Goal: Information Seeking & Learning: Learn about a topic

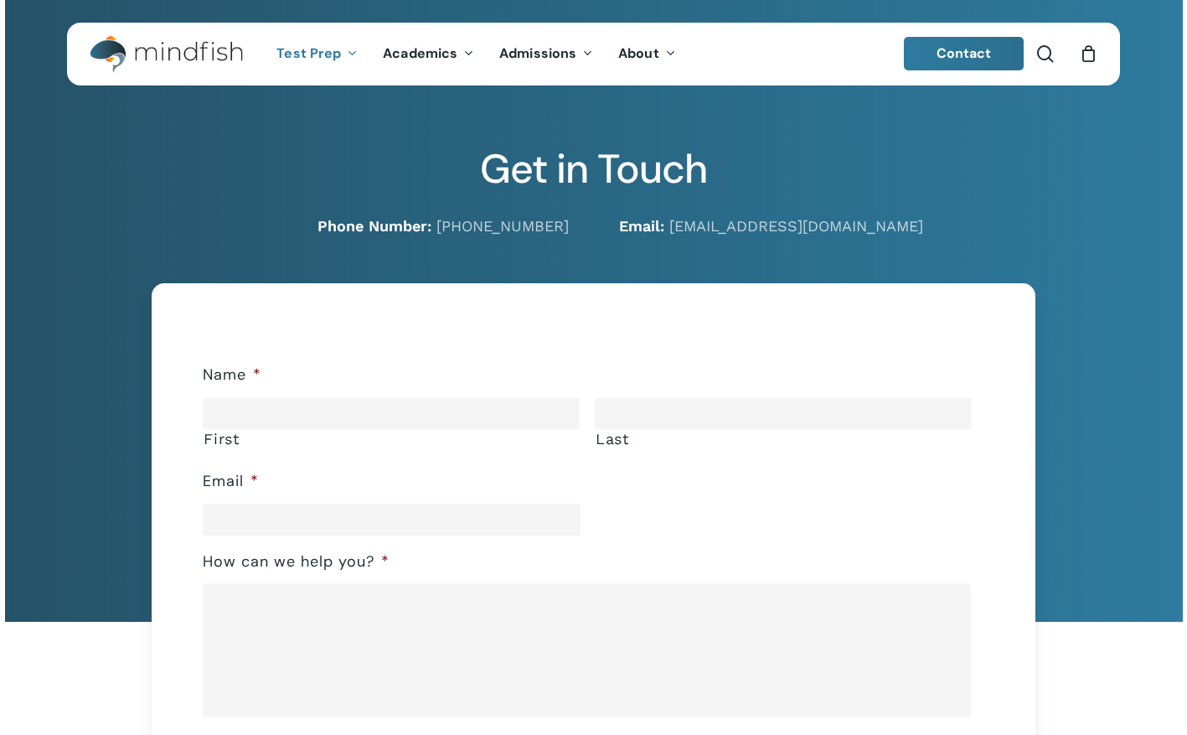
click at [320, 54] on span "Test Prep" at bounding box center [308, 53] width 64 height 18
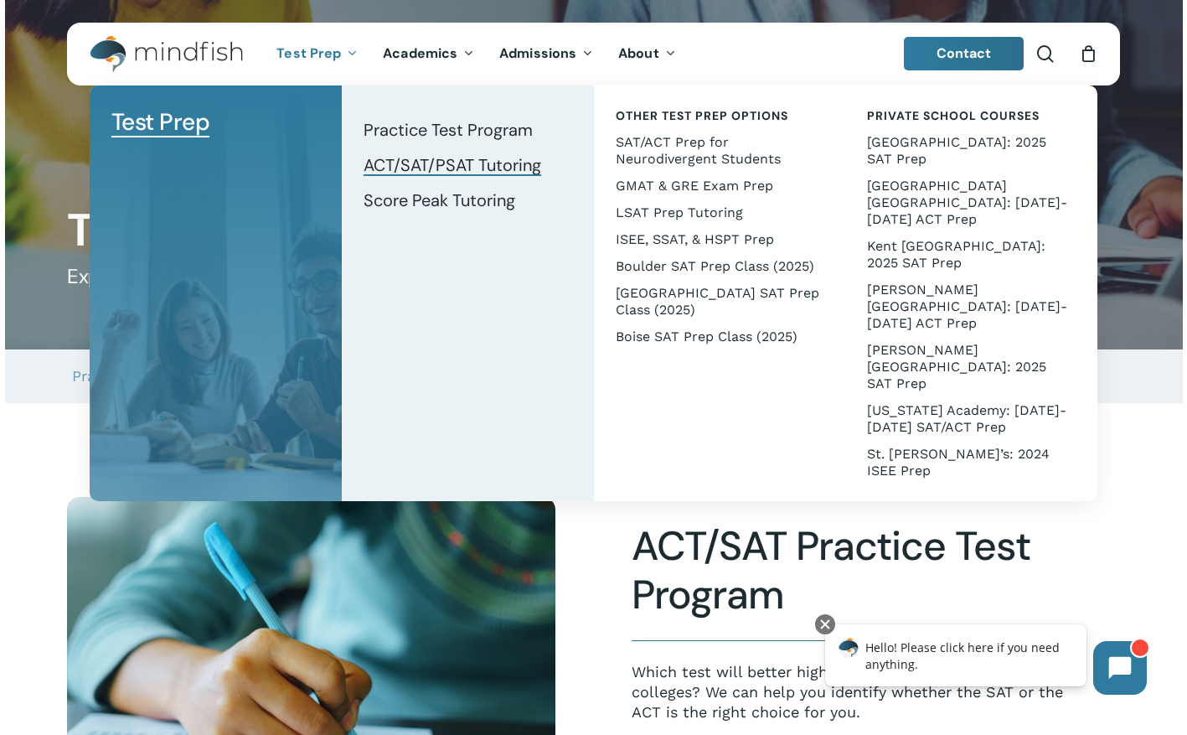
click at [454, 168] on span "ACT/SAT/PSAT Tutoring" at bounding box center [453, 165] width 178 height 22
click at [960, 182] on span "[GEOGRAPHIC_DATA] [GEOGRAPHIC_DATA]: [DATE]-[DATE] ACT Prep" at bounding box center [967, 202] width 200 height 49
click at [955, 238] on span "Kent [GEOGRAPHIC_DATA]: 2025 SAT Prep" at bounding box center [956, 254] width 178 height 33
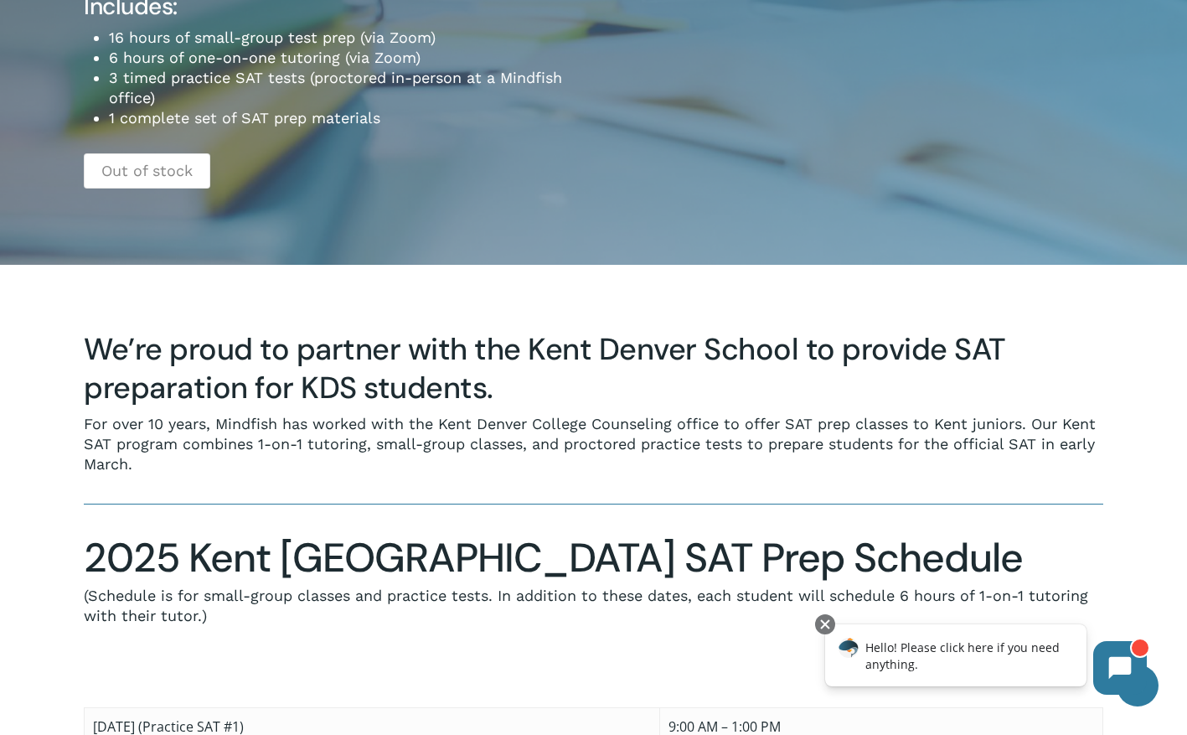
scroll to position [418, 0]
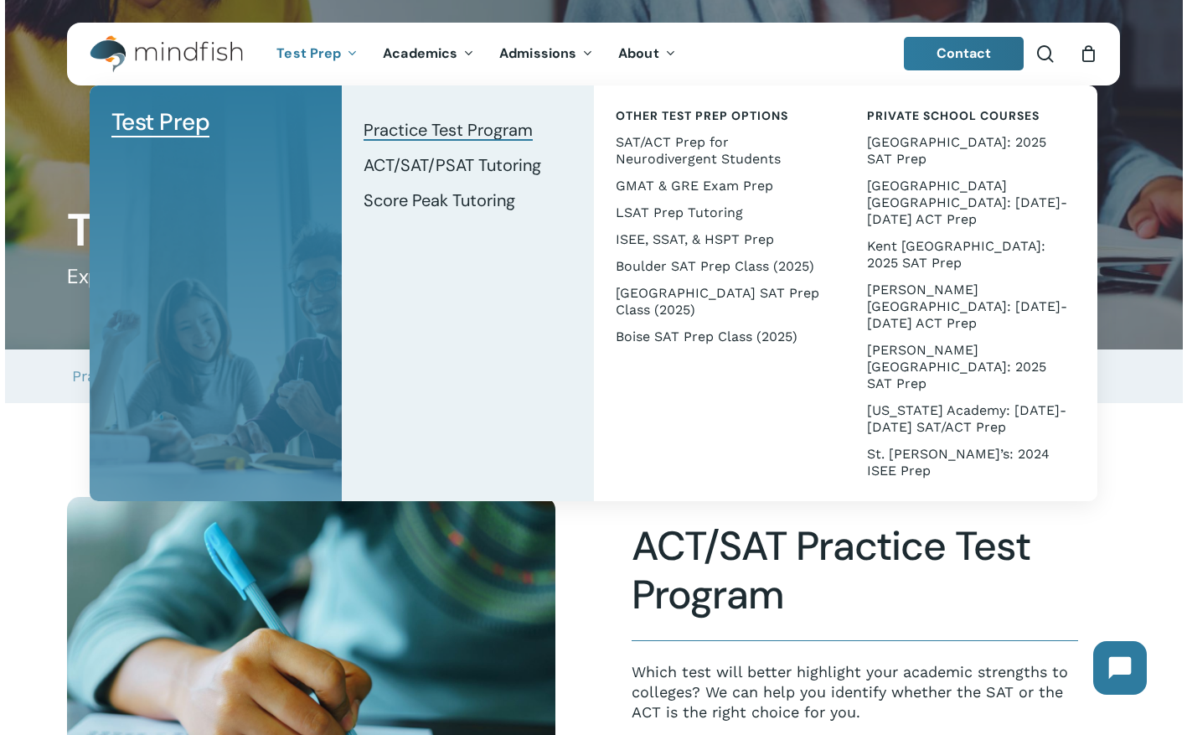
click at [504, 130] on span "Practice Test Program" at bounding box center [448, 130] width 169 height 22
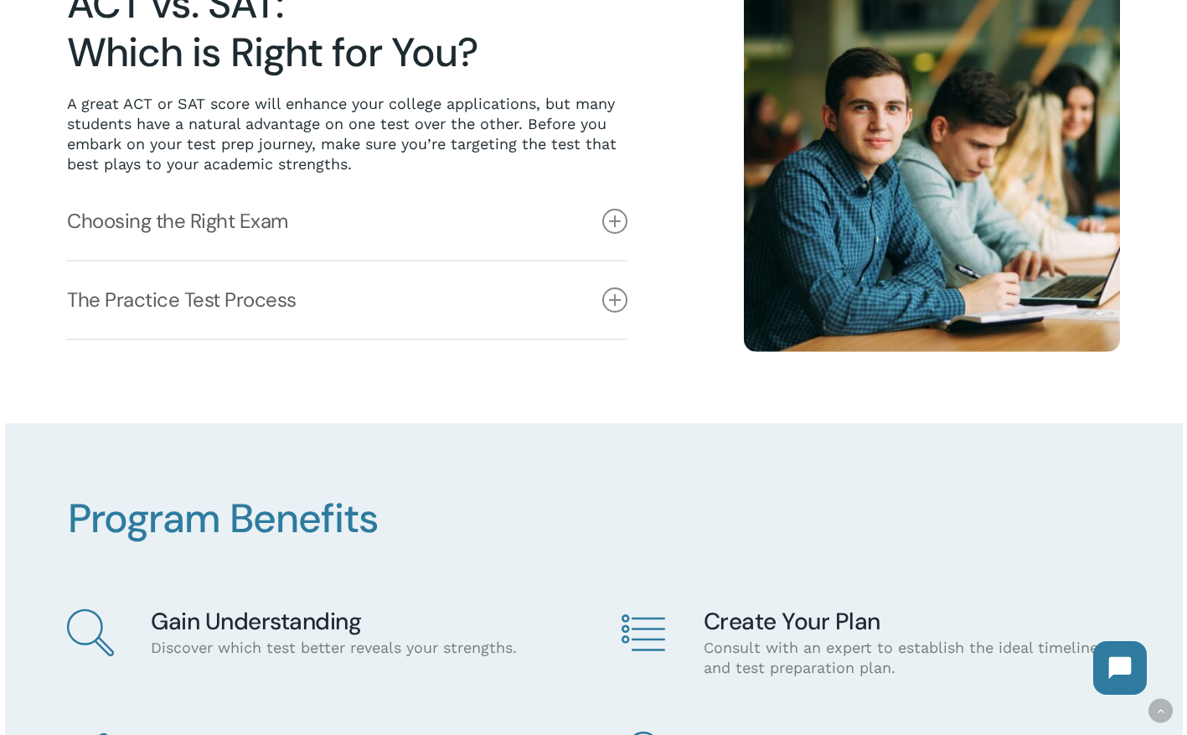
scroll to position [548, 0]
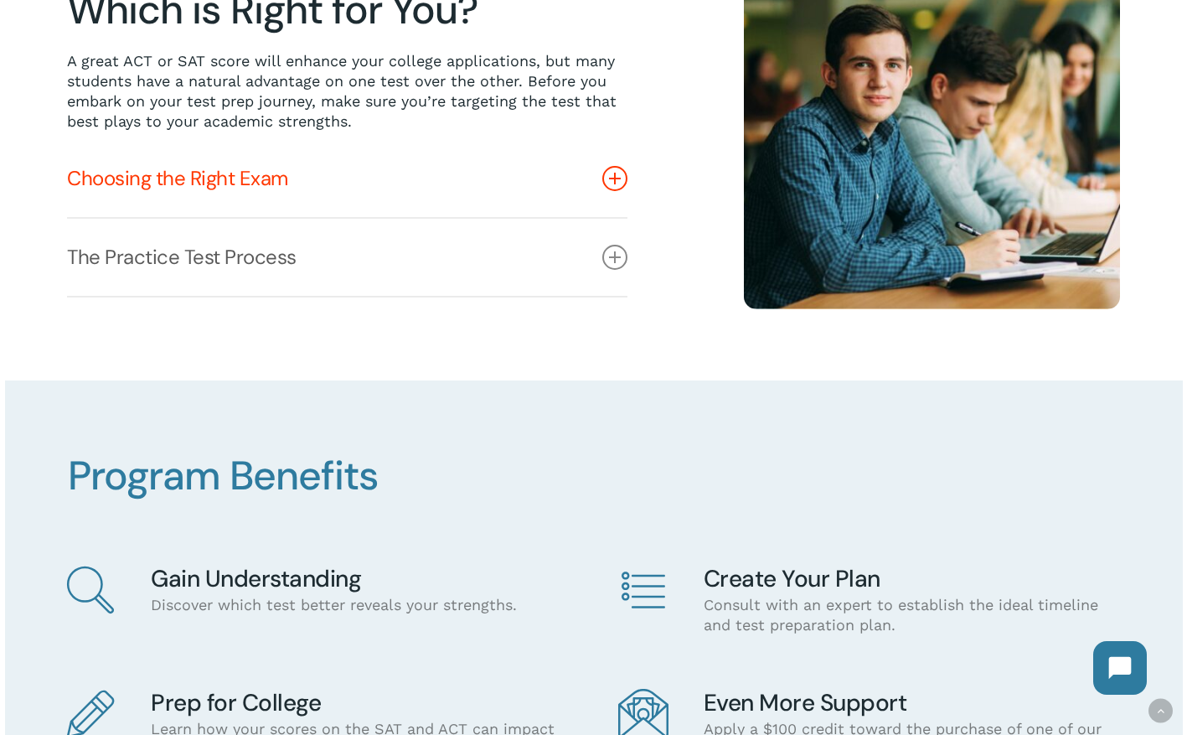
click at [611, 180] on icon at bounding box center [614, 178] width 25 height 25
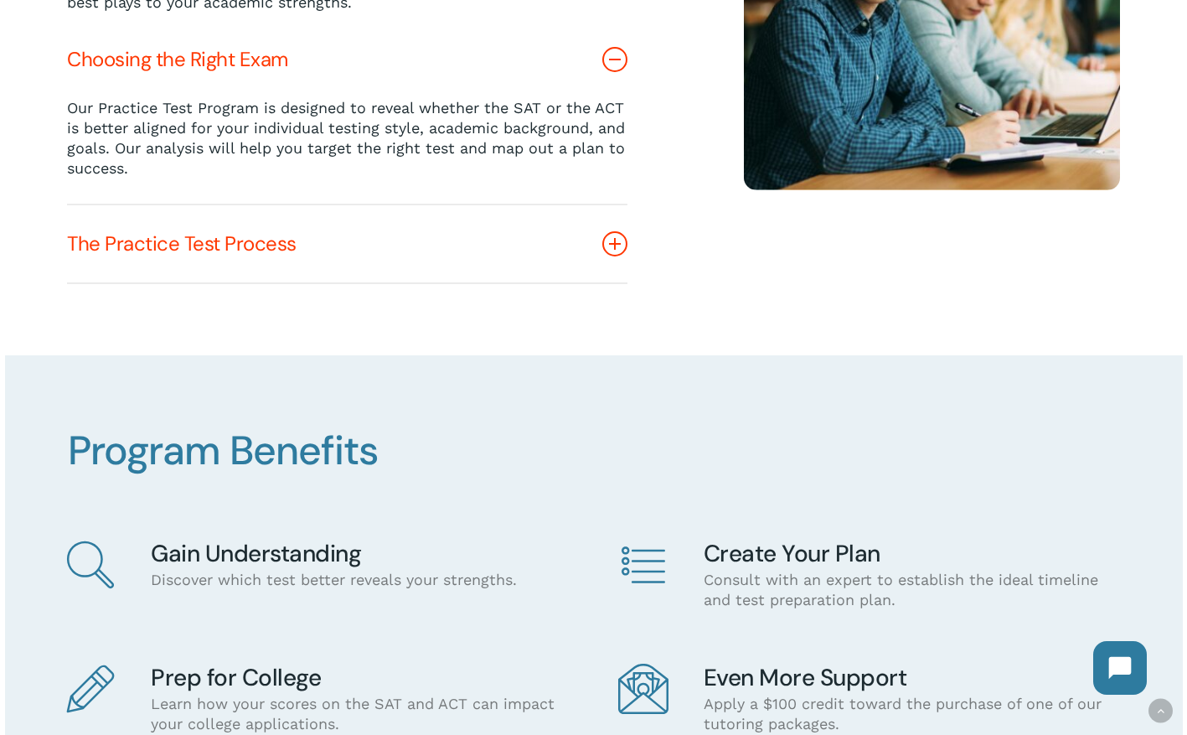
scroll to position [688, 0]
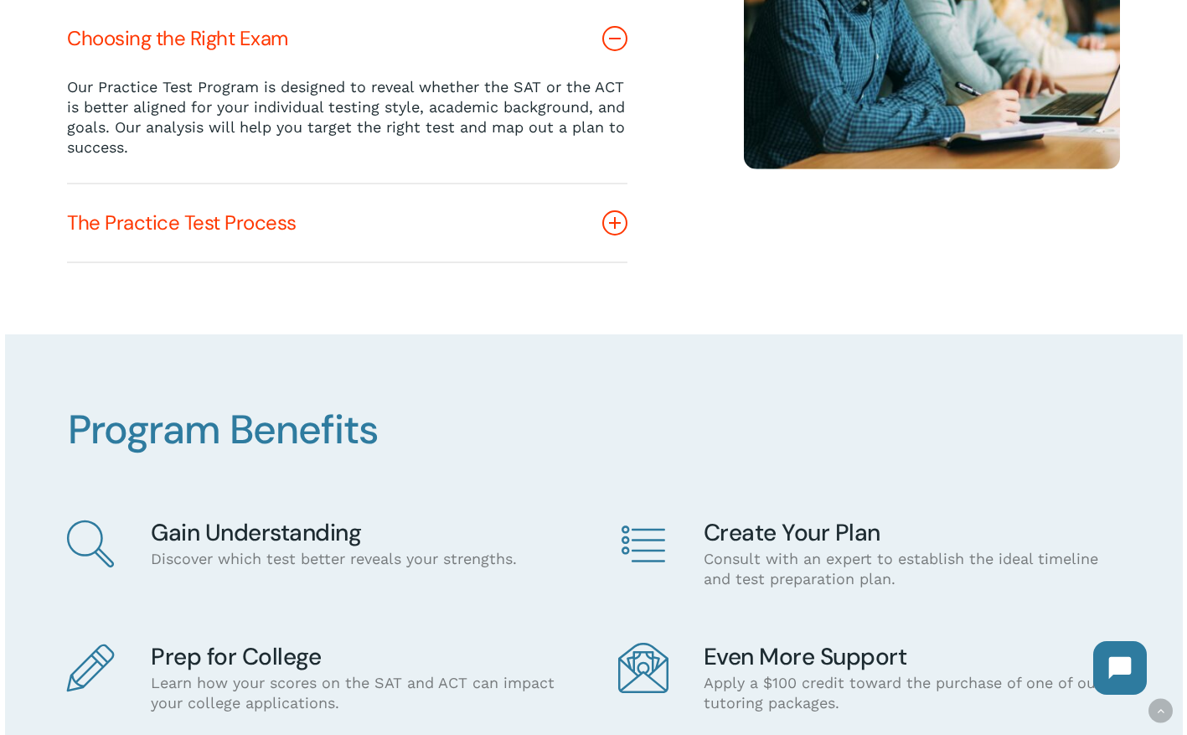
click at [602, 219] on link "The Practice Test Process" at bounding box center [347, 222] width 560 height 77
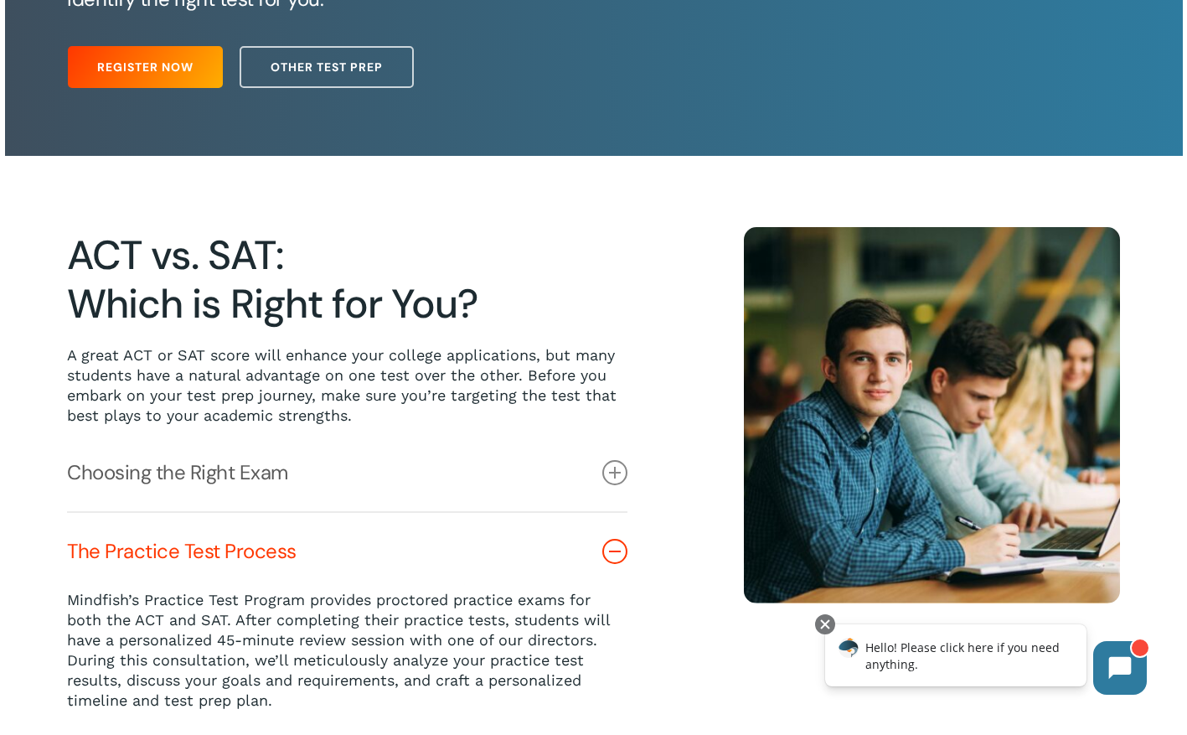
scroll to position [76, 0]
